Goal: Obtain resource: Download file/media

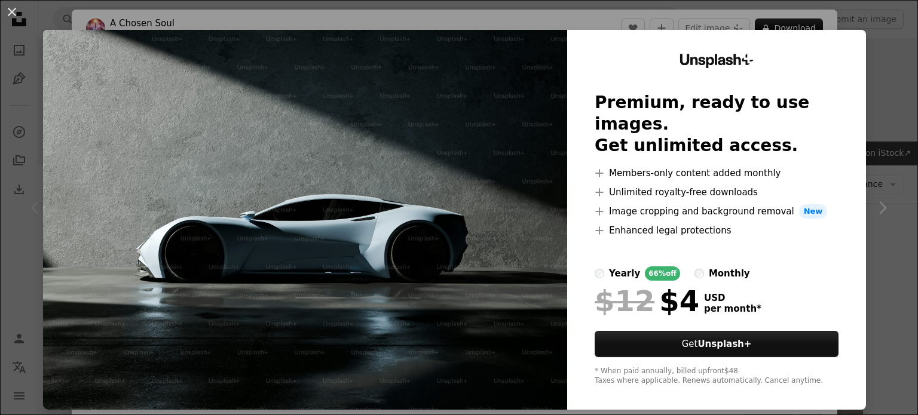
click at [892, 56] on div "An X shape Unsplash+ Premium, ready to use images. Get unlimited access. A plus…" at bounding box center [459, 207] width 918 height 415
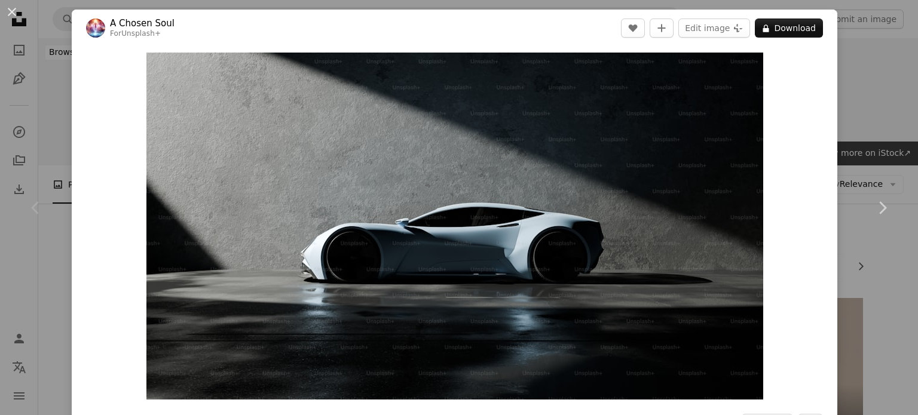
click at [873, 71] on div "An X shape Chevron left Chevron right A Chosen Soul For Unsplash+ A heart A plu…" at bounding box center [459, 207] width 918 height 415
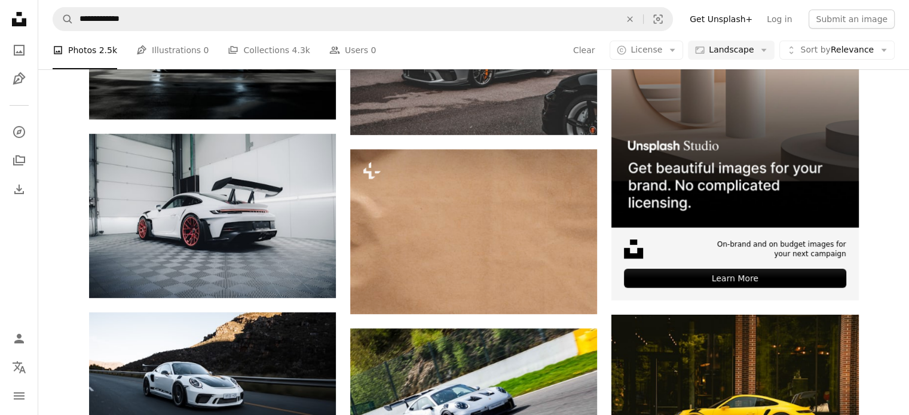
scroll to position [317, 0]
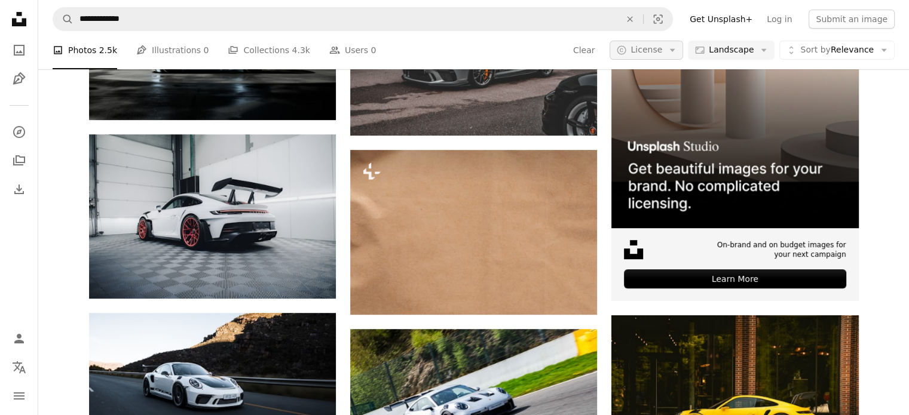
click at [662, 56] on span "License" at bounding box center [647, 50] width 32 height 12
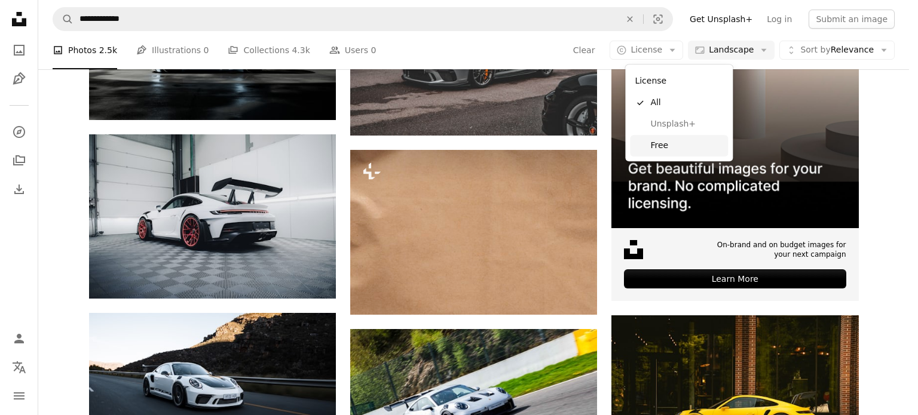
click at [678, 143] on span "Free" at bounding box center [686, 146] width 73 height 12
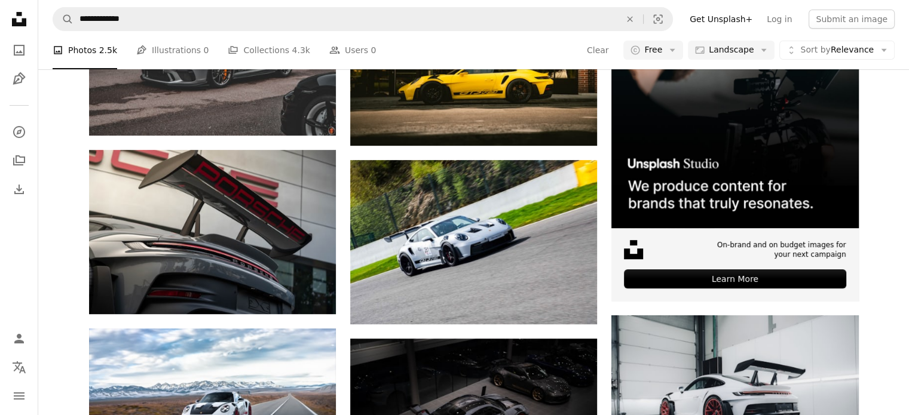
scroll to position [525, 0]
